Goal: Task Accomplishment & Management: Manage account settings

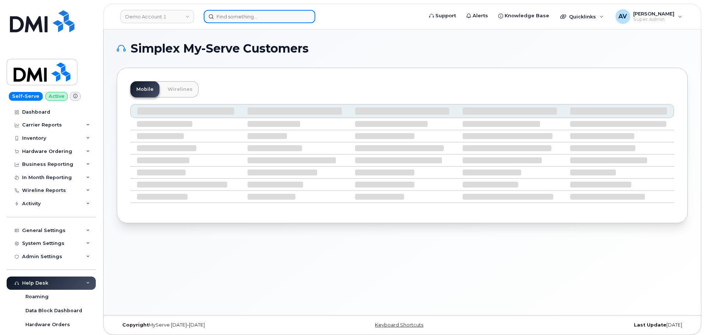
click at [274, 19] on input at bounding box center [260, 16] width 112 height 13
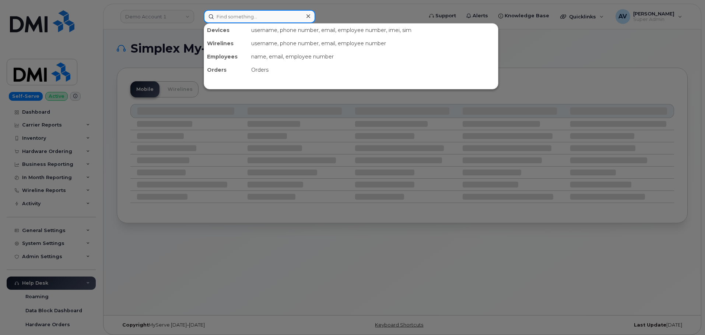
paste input "504) 559-6698"
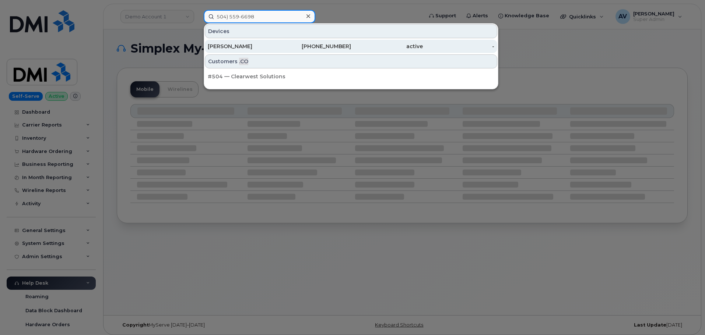
type input "504) 559-6698"
click at [271, 49] on div "[PERSON_NAME]" at bounding box center [244, 46] width 72 height 7
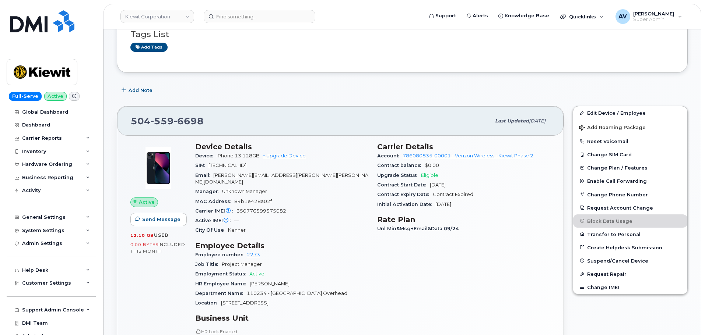
scroll to position [147, 0]
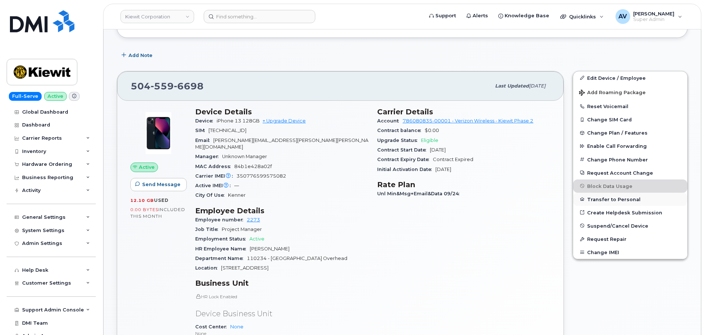
click at [604, 199] on button "Transfer to Personal" at bounding box center [630, 199] width 114 height 13
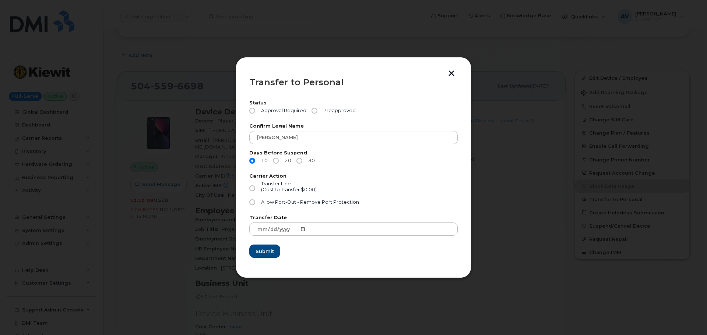
click at [277, 161] on input "20" at bounding box center [276, 161] width 6 height 6
radio input "true"
click at [251, 201] on input "Allow Port-Out - Remove Port Protection" at bounding box center [252, 203] width 6 height 6
radio input "true"
click at [315, 112] on input "Preapproved" at bounding box center [315, 111] width 6 height 6
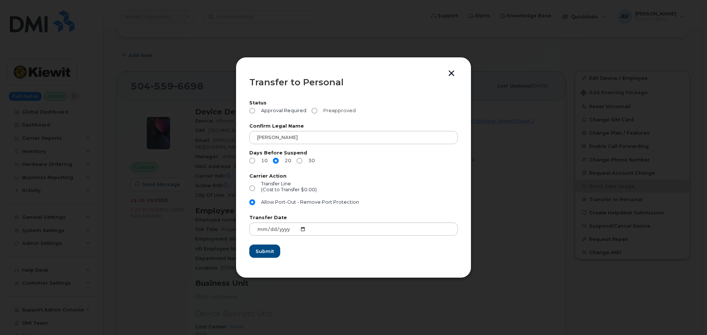
radio input "true"
click at [272, 248] on span "Submit" at bounding box center [264, 251] width 18 height 7
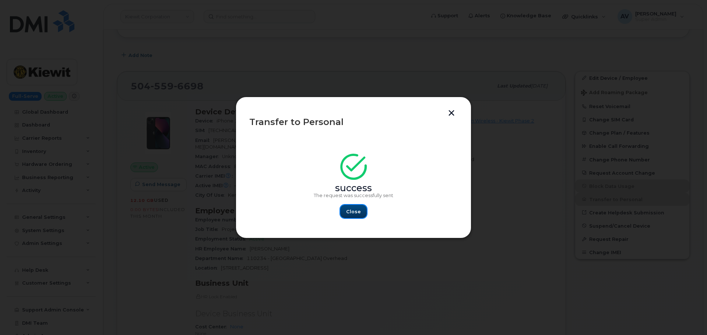
click at [346, 209] on button "Close" at bounding box center [353, 211] width 27 height 13
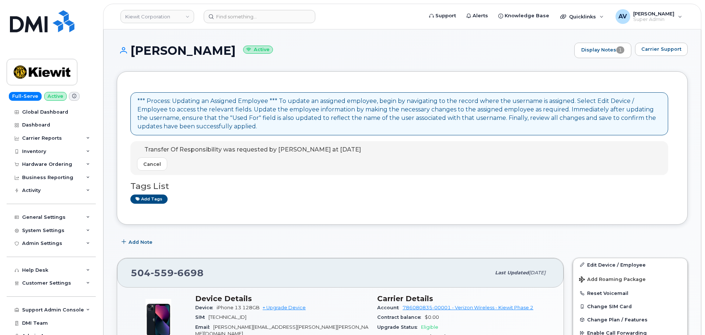
drag, startPoint x: 172, startPoint y: 48, endPoint x: 224, endPoint y: 50, distance: 51.2
click at [224, 50] on h1 "David Kowalski Active" at bounding box center [344, 50] width 454 height 13
copy h1 "Kowalski"
drag, startPoint x: 128, startPoint y: 48, endPoint x: 225, endPoint y: 52, distance: 97.6
click at [225, 52] on h1 "David Kowalski Active" at bounding box center [344, 50] width 454 height 13
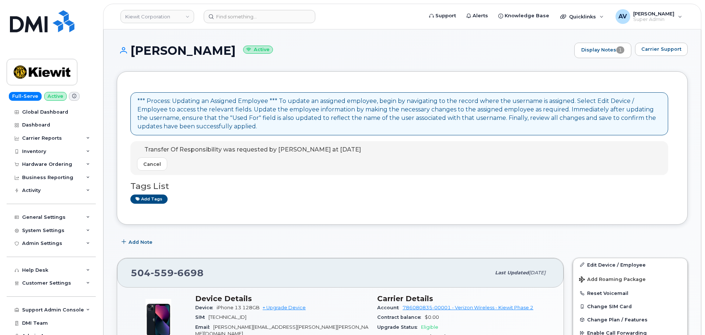
copy h1 "[PERSON_NAME]"
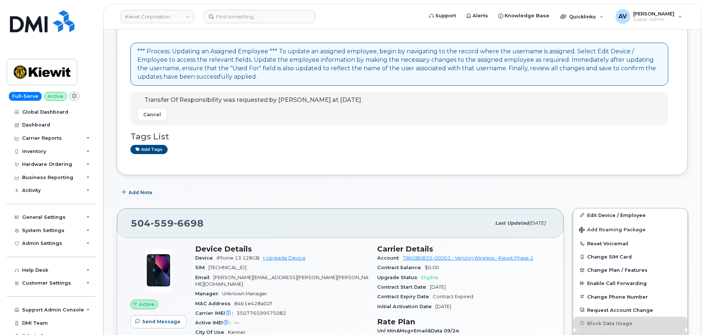
scroll to position [37, 0]
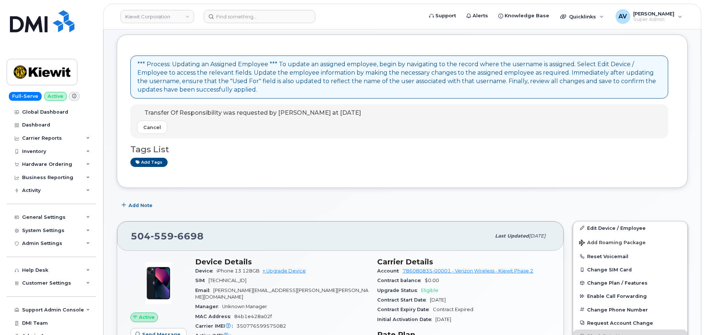
click at [261, 115] on span "Transfer Of Responsibility was requested by [PERSON_NAME] at [DATE]" at bounding box center [252, 112] width 217 height 7
